Goal: Task Accomplishment & Management: Use online tool/utility

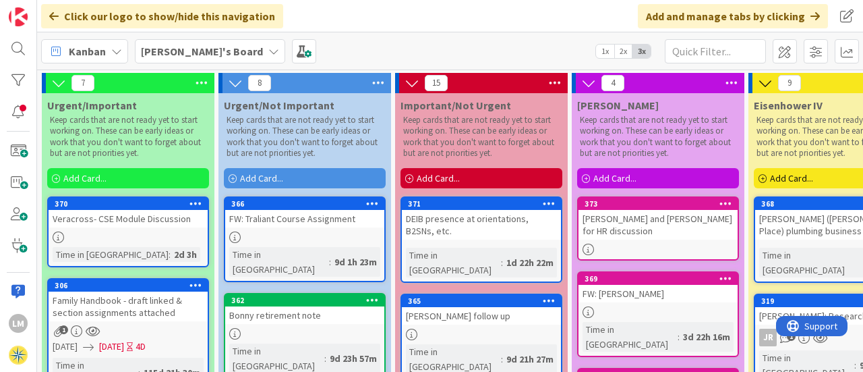
click at [665, 229] on link "373 [PERSON_NAME] and [PERSON_NAME] for HR discussion" at bounding box center [658, 228] width 162 height 64
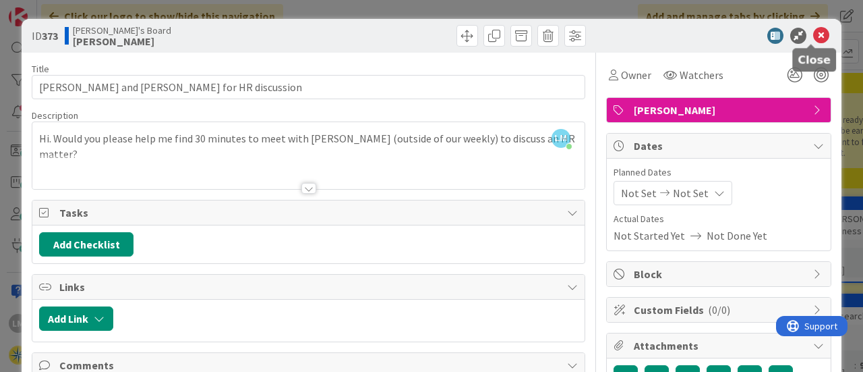
click at [813, 37] on icon at bounding box center [821, 36] width 16 height 16
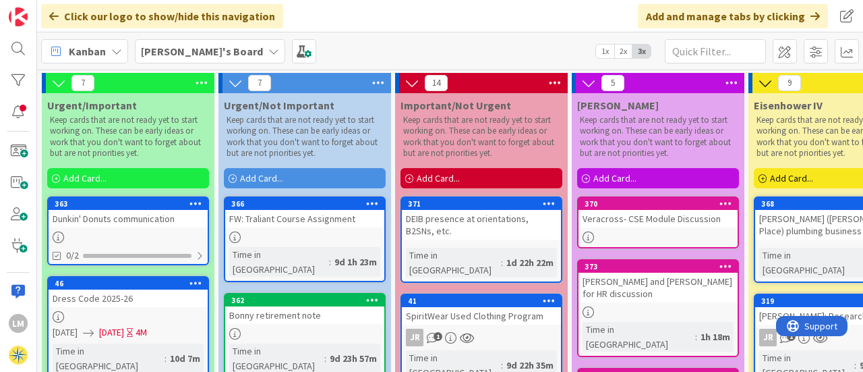
click at [490, 47] on div "[PERSON_NAME]'s Board 1x 2x 3x" at bounding box center [450, 50] width 826 height 37
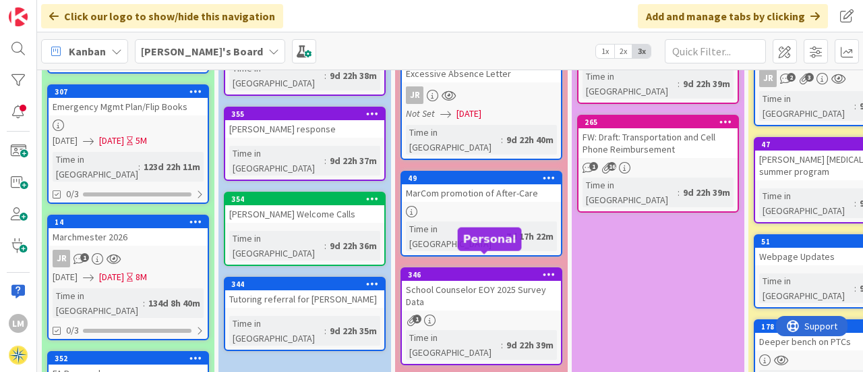
scroll to position [540, 0]
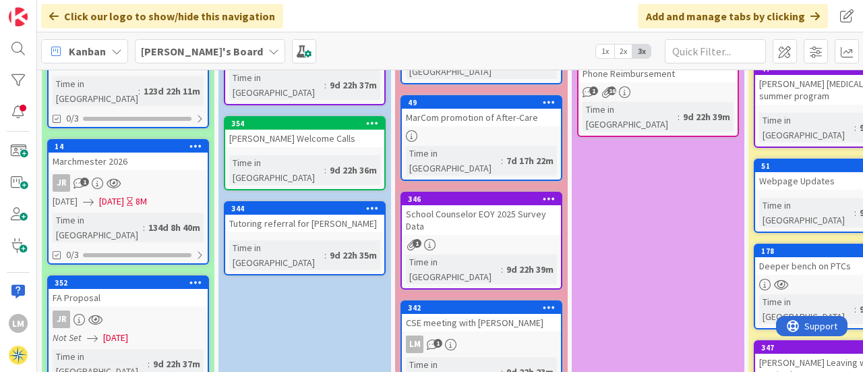
click at [518, 335] on div "LM 1" at bounding box center [481, 344] width 159 height 18
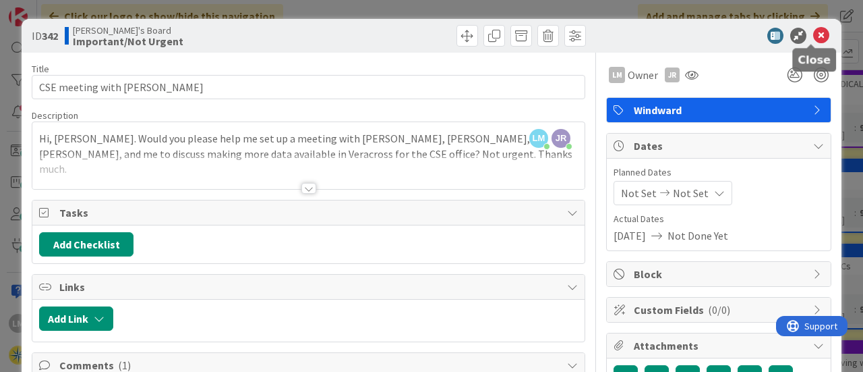
click at [813, 37] on icon at bounding box center [821, 36] width 16 height 16
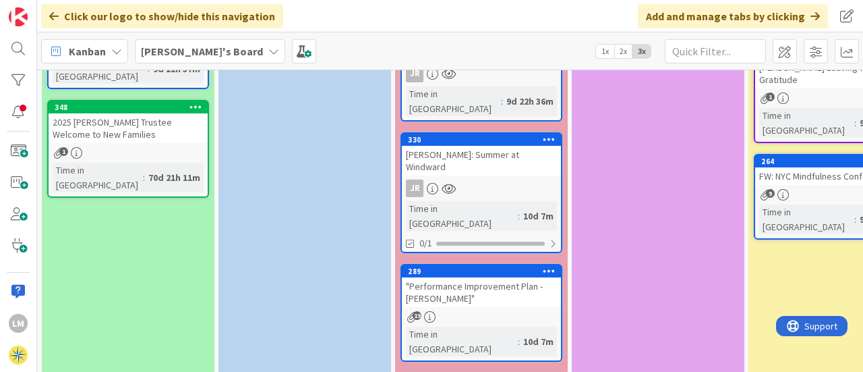
scroll to position [853, 0]
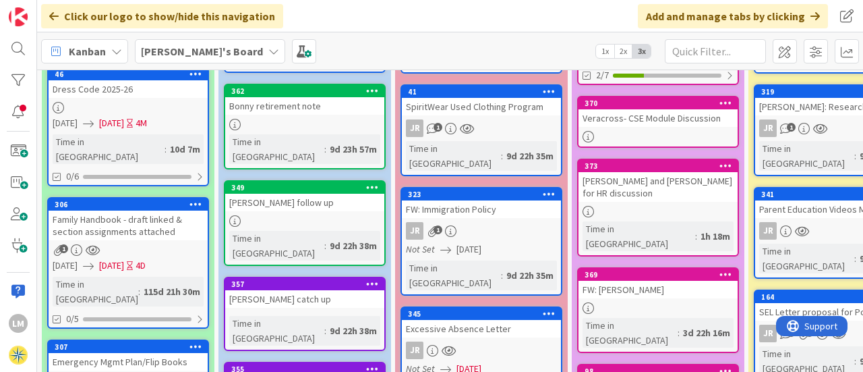
scroll to position [144, 0]
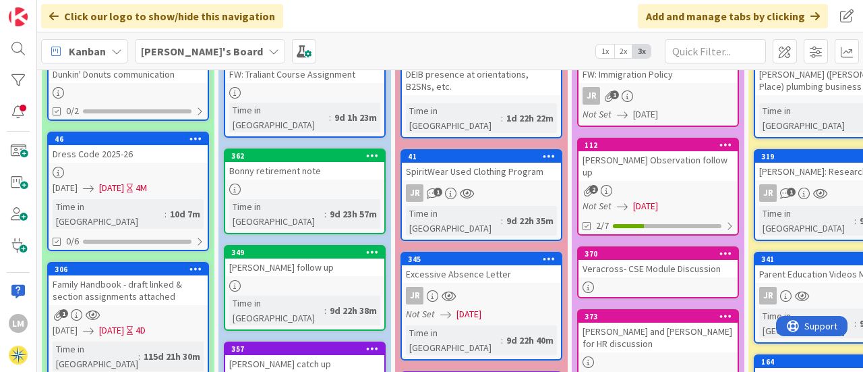
click at [504, 254] on link "345 Excessive Absence Letter JR Not Set [DATE] Time in [GEOGRAPHIC_DATA] : 9d 2…" at bounding box center [482, 306] width 162 height 109
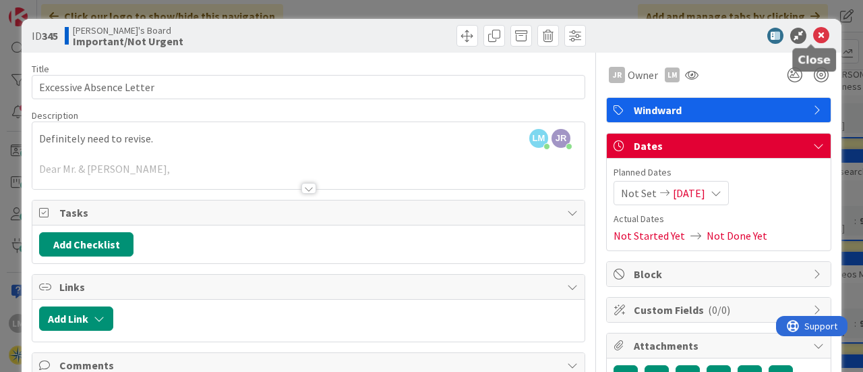
click at [813, 37] on icon at bounding box center [821, 36] width 16 height 16
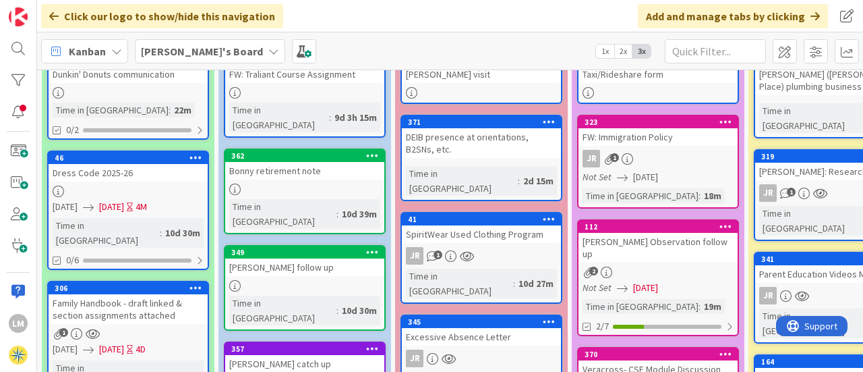
click at [657, 136] on div "FW: Immigration Policy" at bounding box center [658, 137] width 159 height 18
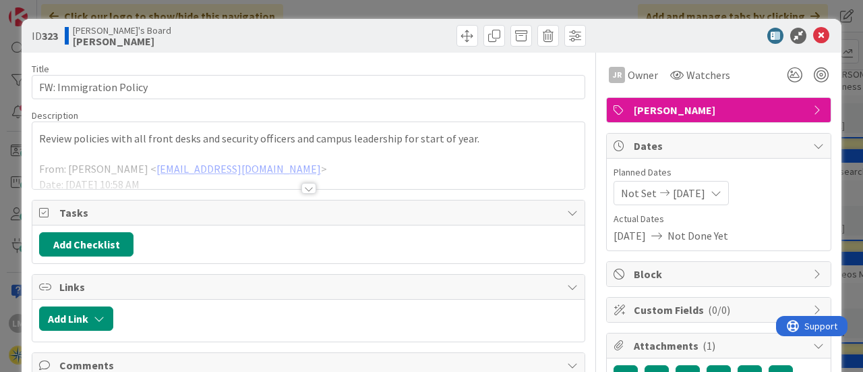
scroll to position [135, 0]
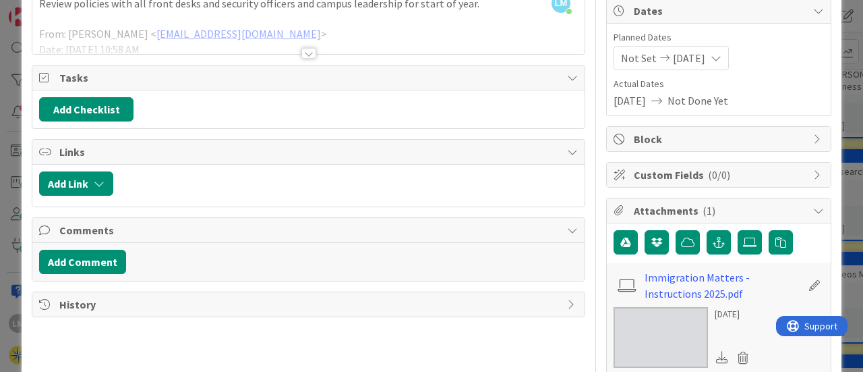
click at [720, 212] on span "Attachments ( 1 )" at bounding box center [720, 210] width 173 height 16
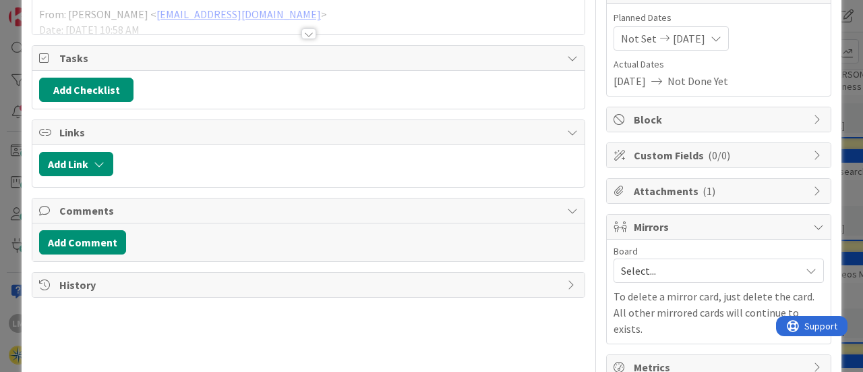
scroll to position [171, 0]
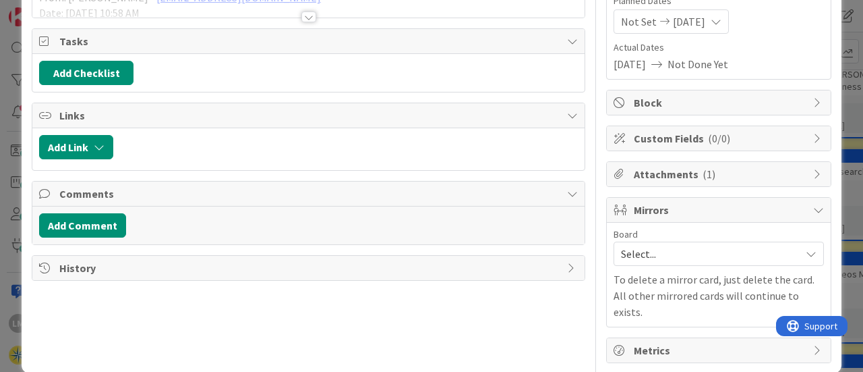
click at [631, 254] on span "Select..." at bounding box center [707, 253] width 173 height 19
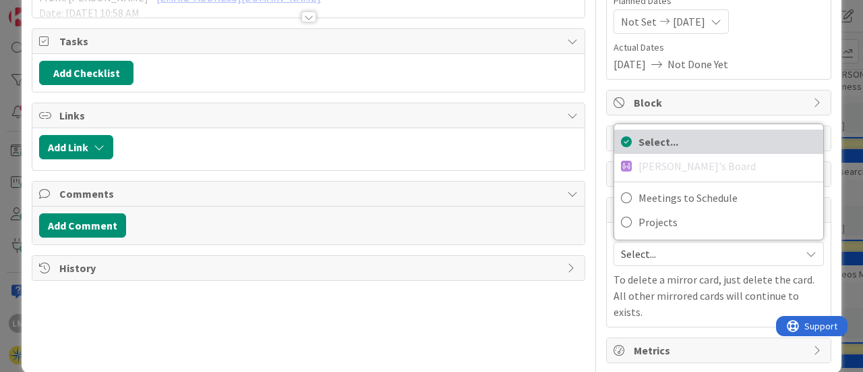
click at [645, 139] on span "Select..." at bounding box center [728, 142] width 178 height 20
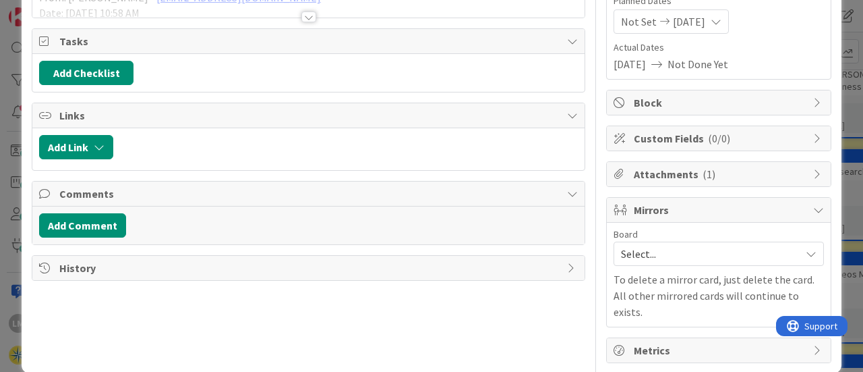
click at [682, 170] on span "Attachments ( 1 )" at bounding box center [720, 174] width 173 height 16
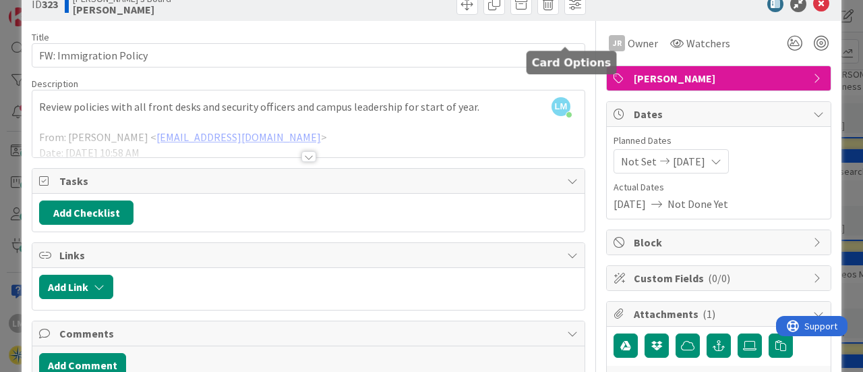
scroll to position [0, 0]
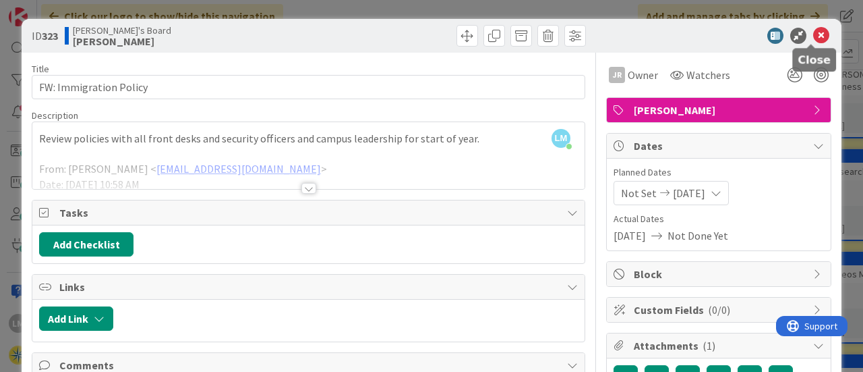
click at [813, 36] on icon at bounding box center [821, 36] width 16 height 16
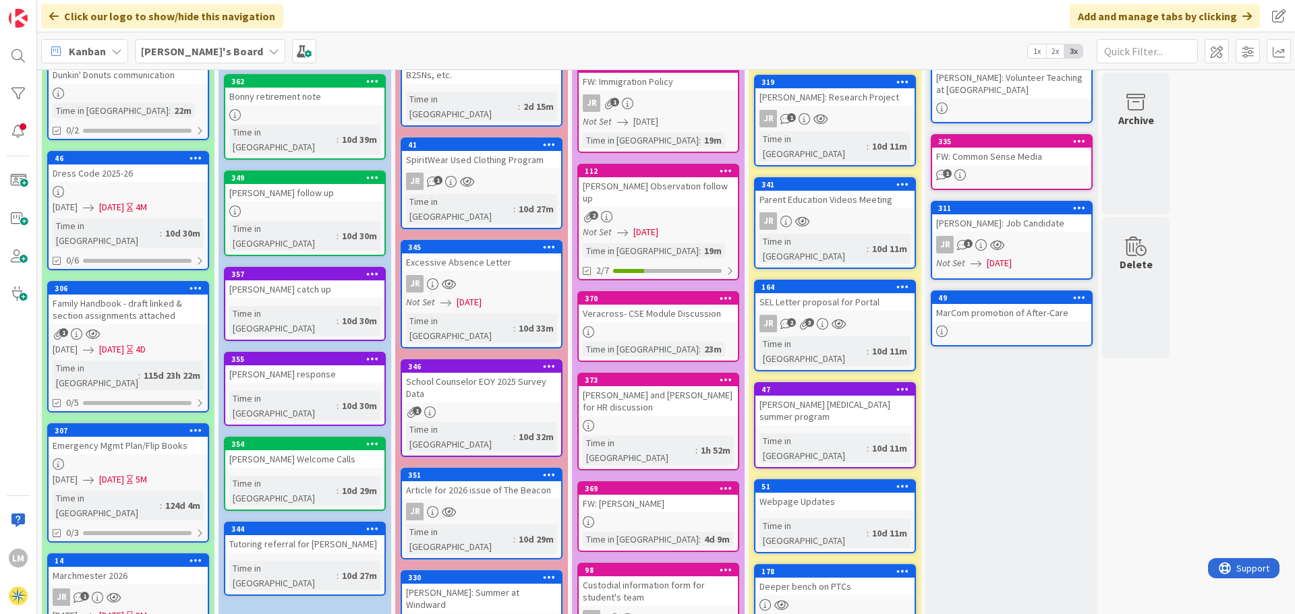
scroll to position [270, 0]
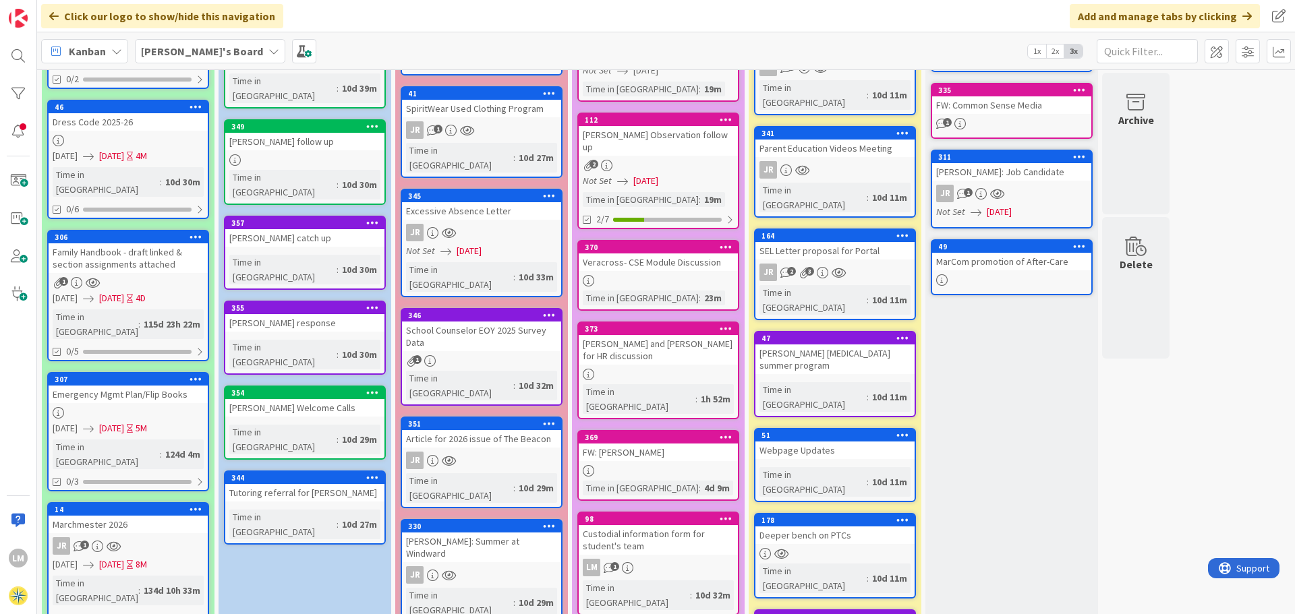
click at [648, 371] on div "FW: [PERSON_NAME]" at bounding box center [658, 453] width 159 height 18
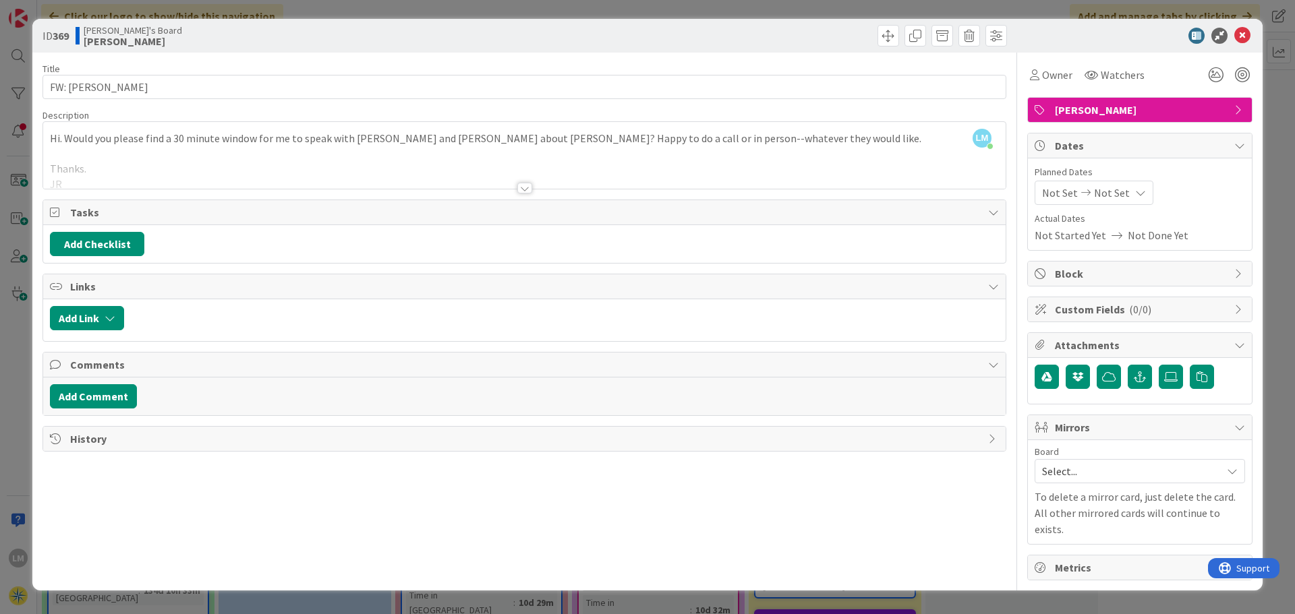
drag, startPoint x: 576, startPoint y: 30, endPoint x: 654, endPoint y: 19, distance: 78.4
click at [576, 30] on div at bounding box center [767, 36] width 479 height 22
click at [102, 371] on button "Add Comment" at bounding box center [93, 396] width 87 height 24
click at [110, 371] on p at bounding box center [524, 441] width 937 height 16
click at [62, 371] on button "Add" at bounding box center [65, 497] width 30 height 16
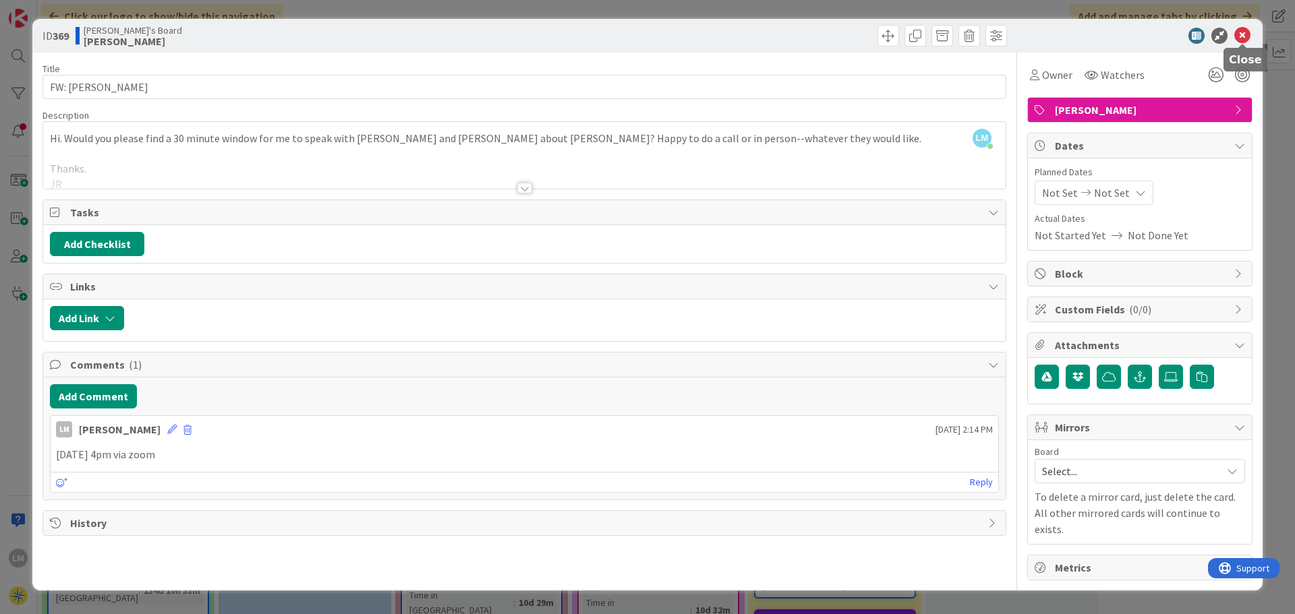
click at [863, 32] on icon at bounding box center [1242, 36] width 16 height 16
